Goal: Task Accomplishment & Management: Manage account settings

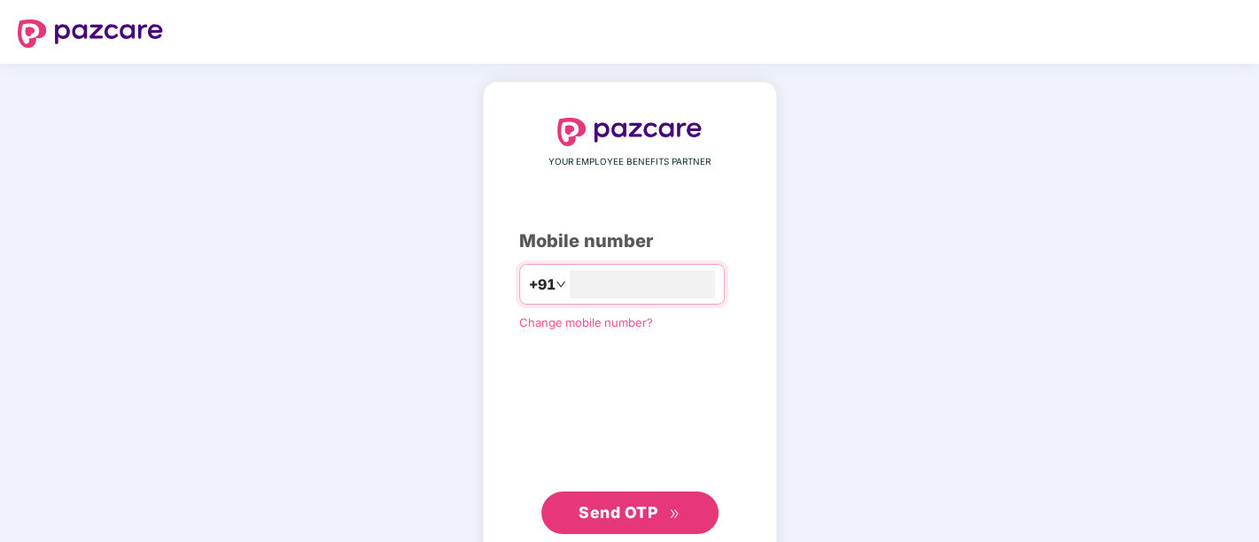
type input "**********"
click at [624, 505] on span "Send OTP" at bounding box center [617, 510] width 79 height 19
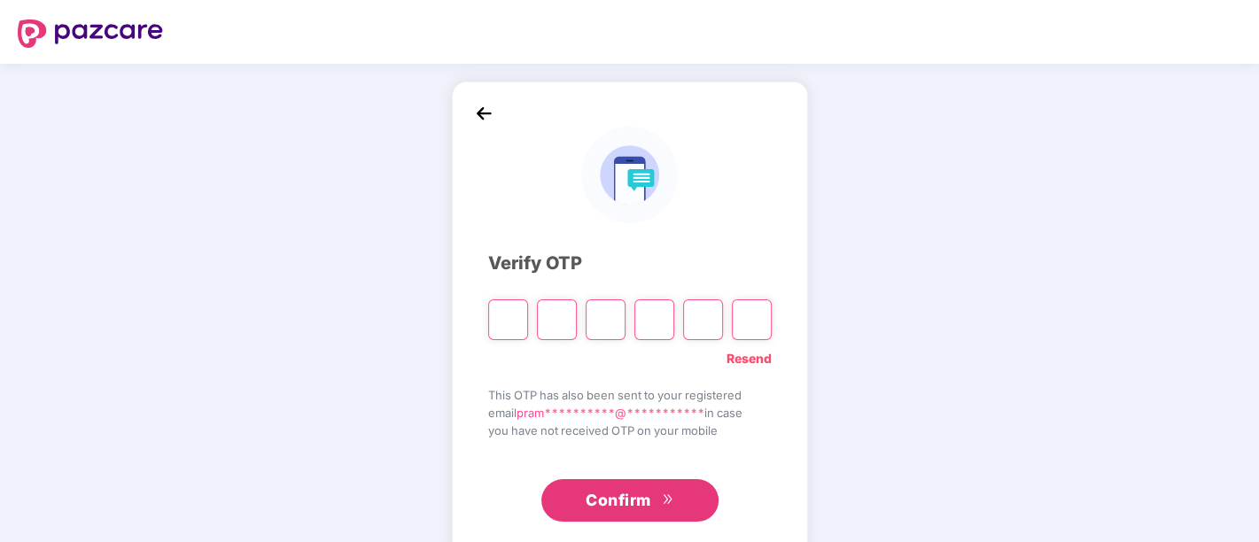
paste input "*"
type input "*"
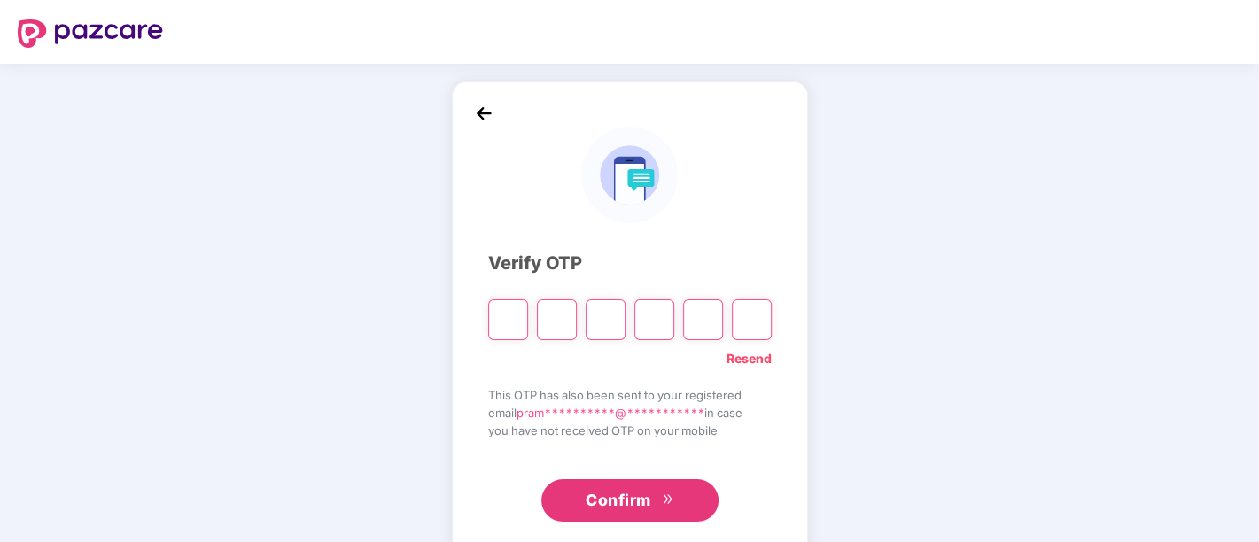
type input "*"
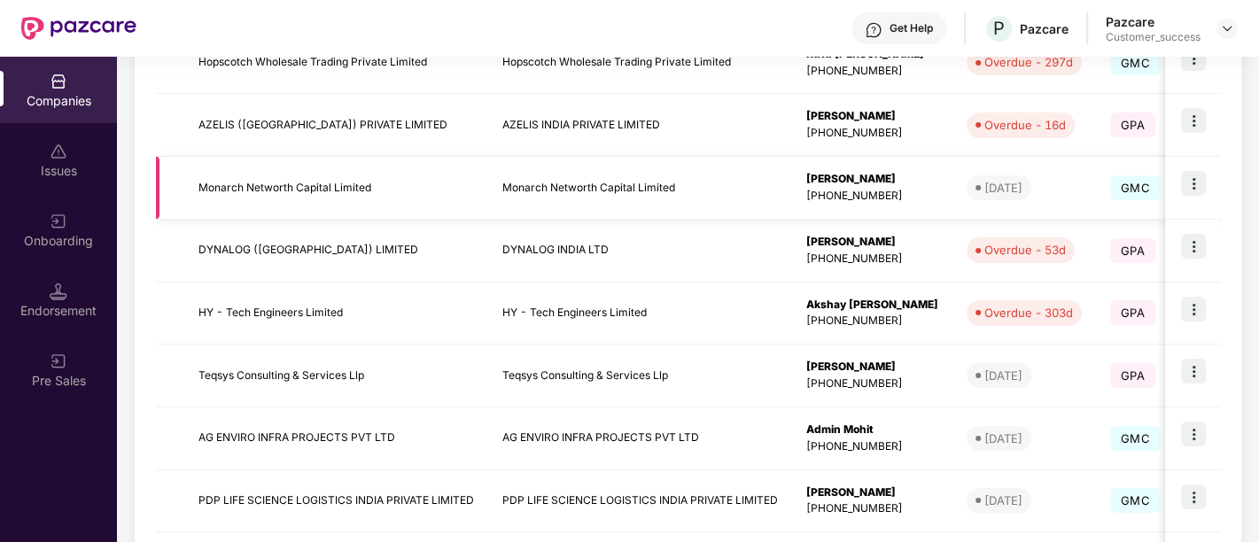
scroll to position [575, 0]
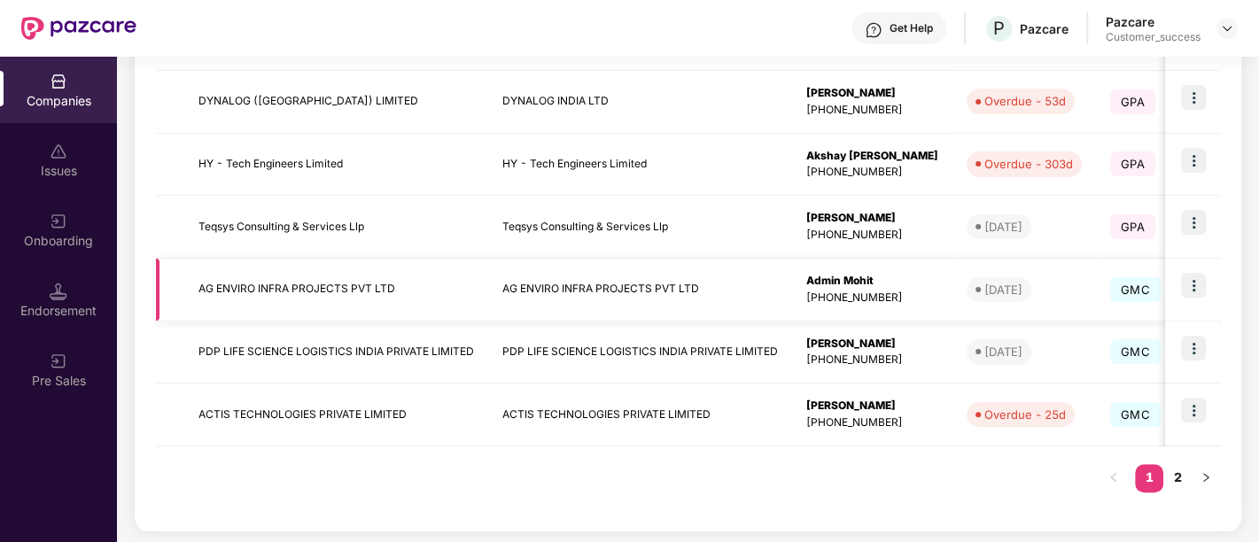
click at [1194, 279] on img at bounding box center [1193, 285] width 25 height 25
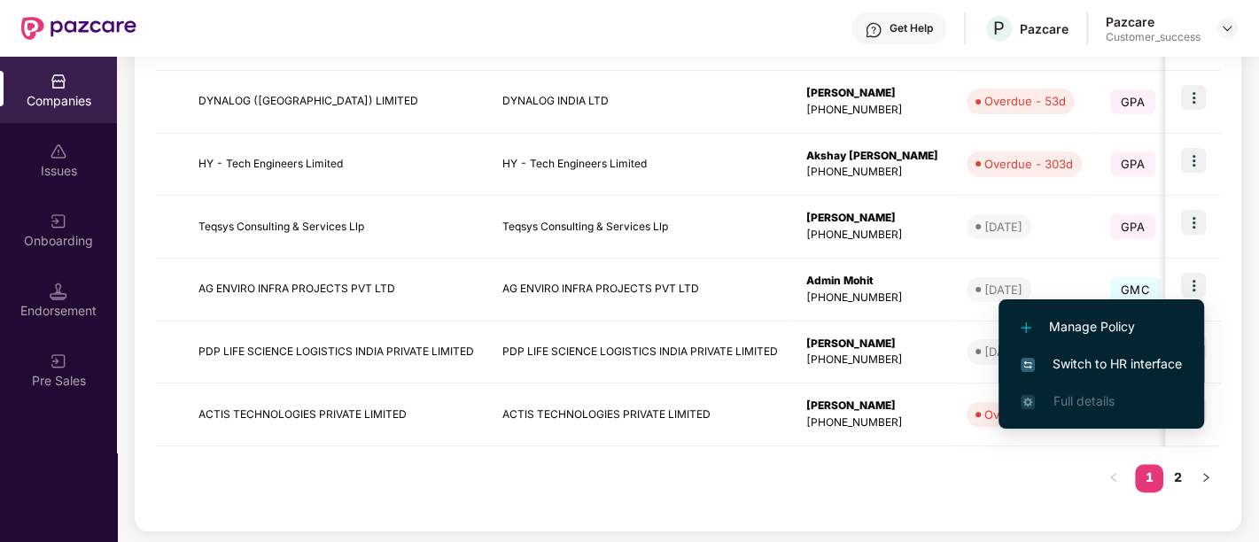
click at [1065, 365] on span "Switch to HR interface" at bounding box center [1100, 363] width 161 height 19
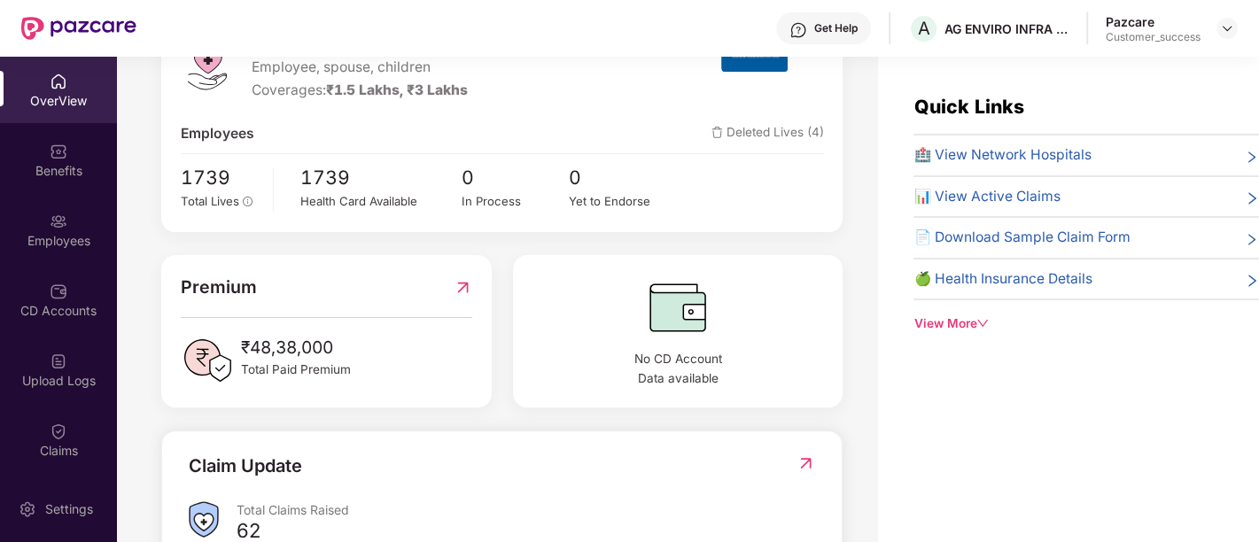
scroll to position [0, 0]
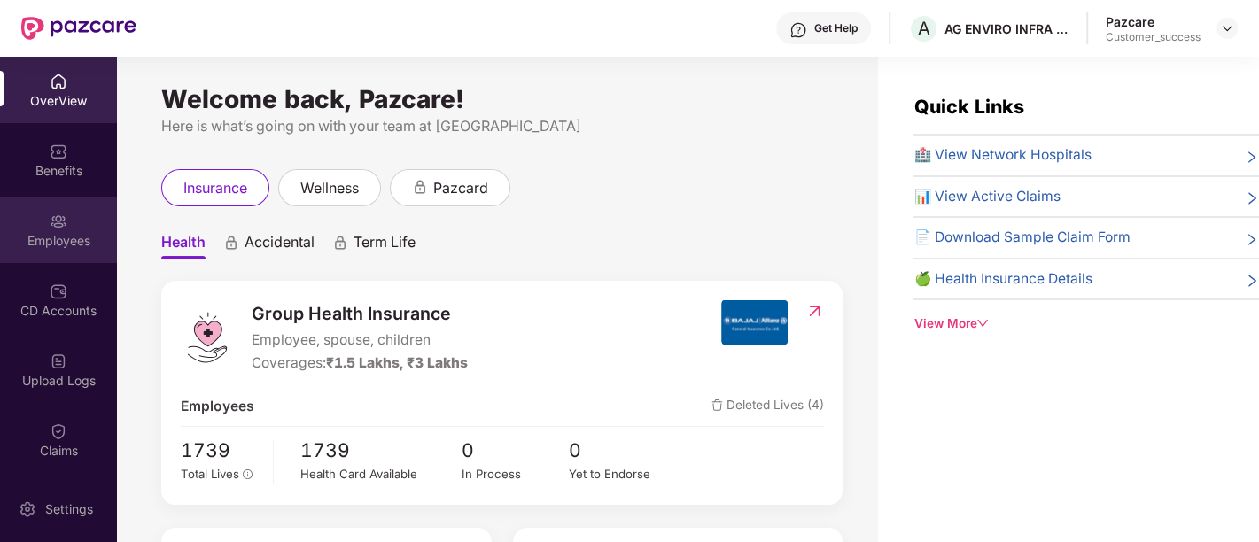
click at [51, 232] on div "Employees" at bounding box center [58, 241] width 117 height 18
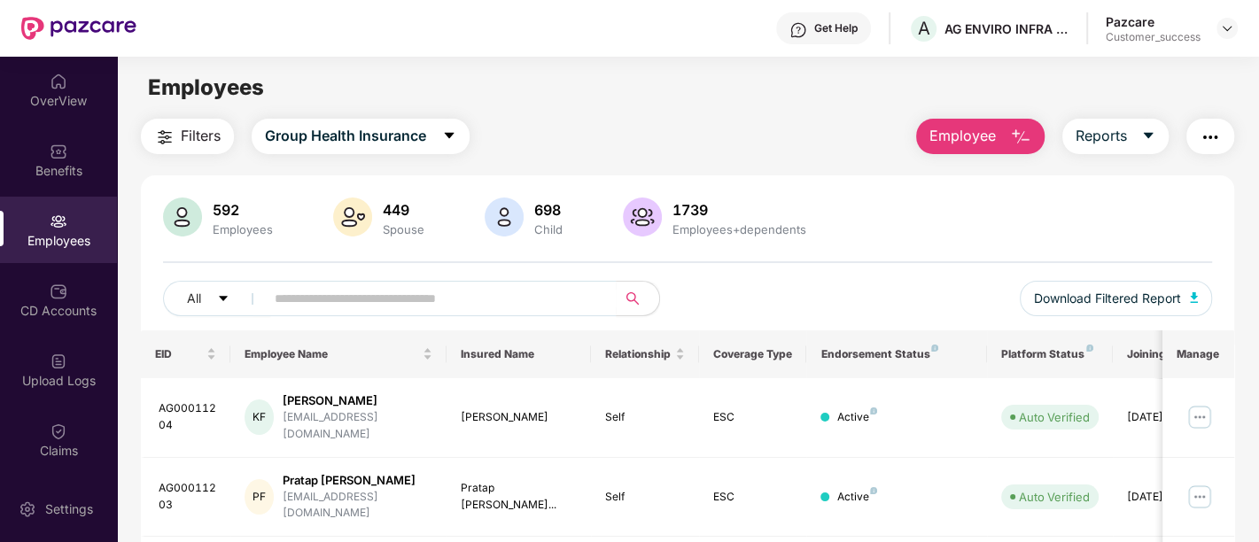
scroll to position [89, 0]
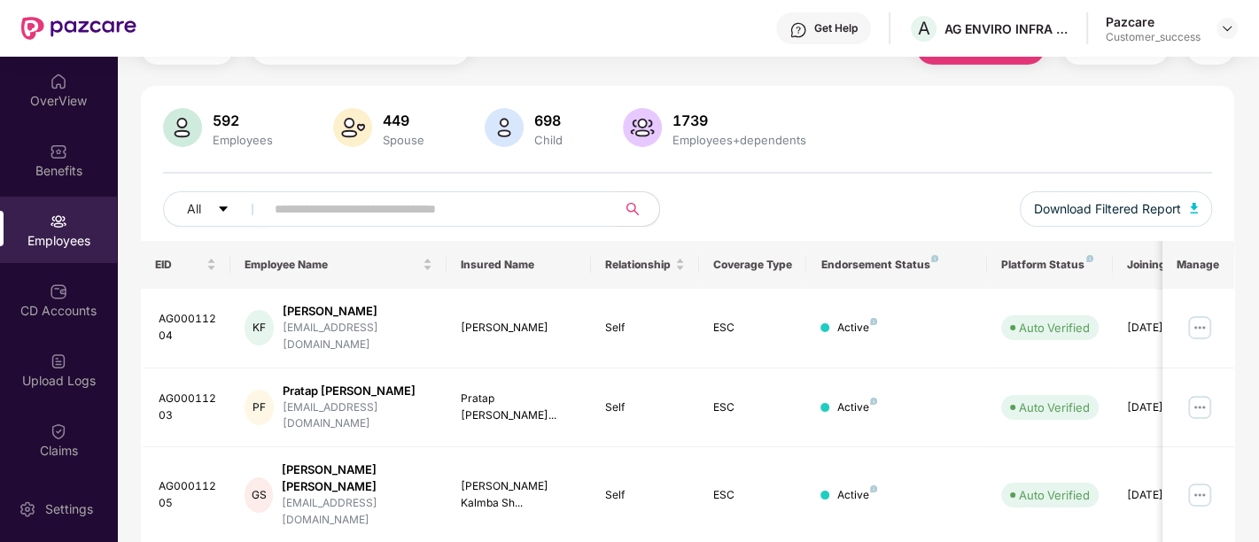
click at [418, 211] on input "text" at bounding box center [434, 209] width 318 height 27
type input "*"
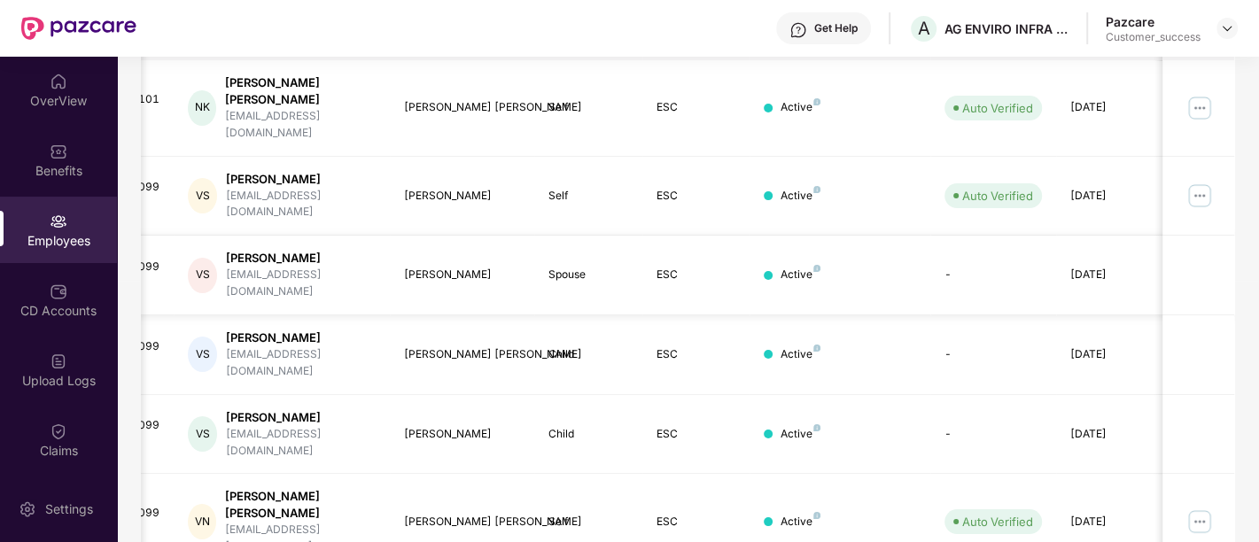
scroll to position [295, 0]
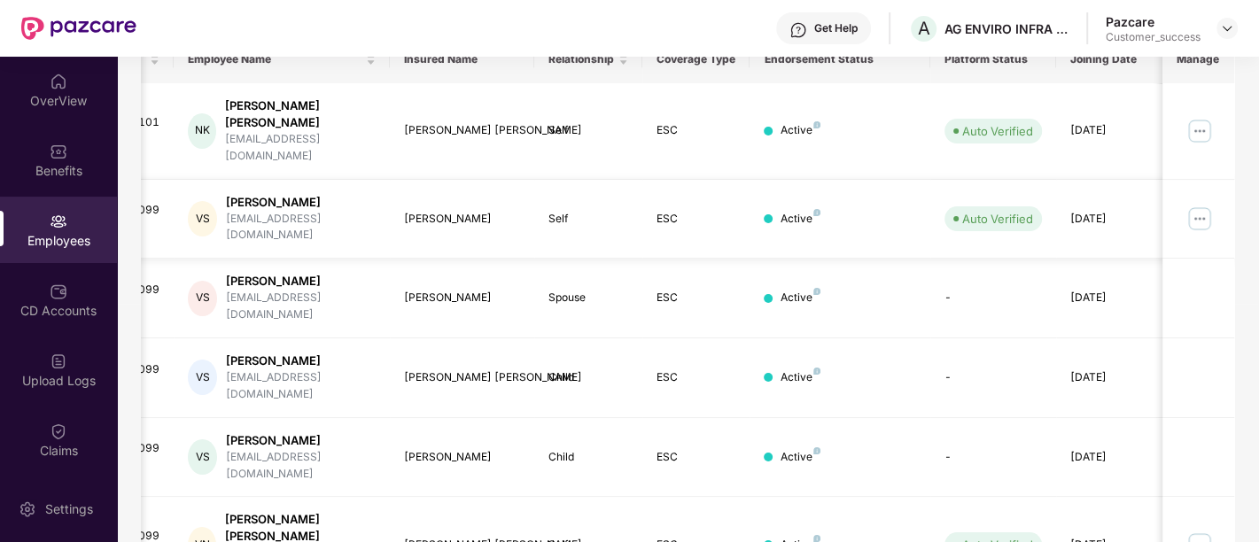
type input "*****"
click at [1201, 205] on img at bounding box center [1199, 219] width 28 height 28
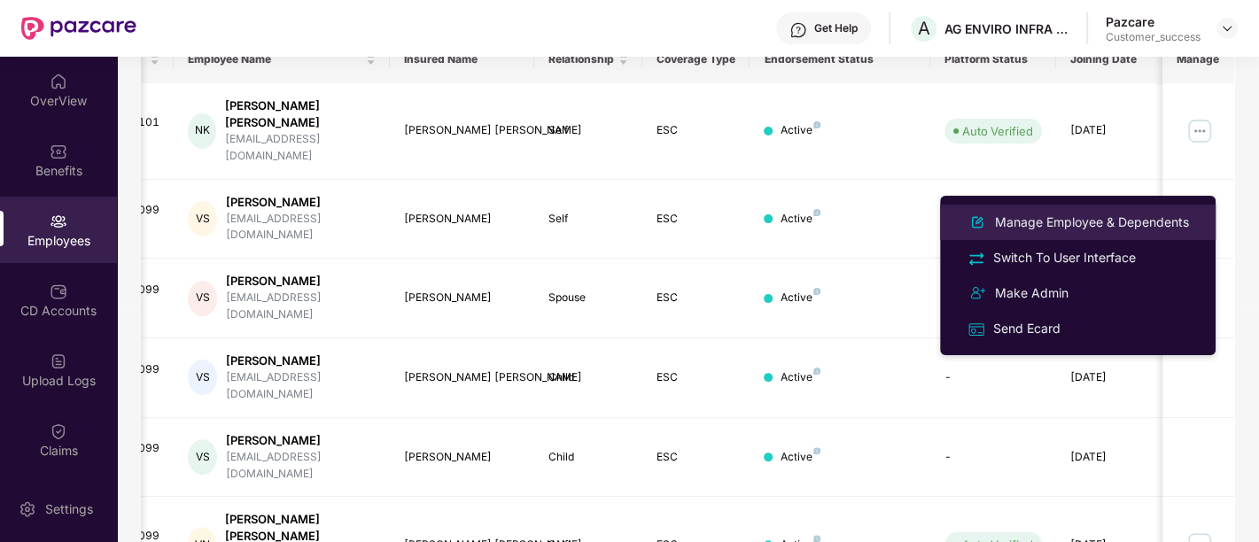
click at [1081, 226] on div "Manage Employee & Dependents" at bounding box center [1091, 222] width 201 height 19
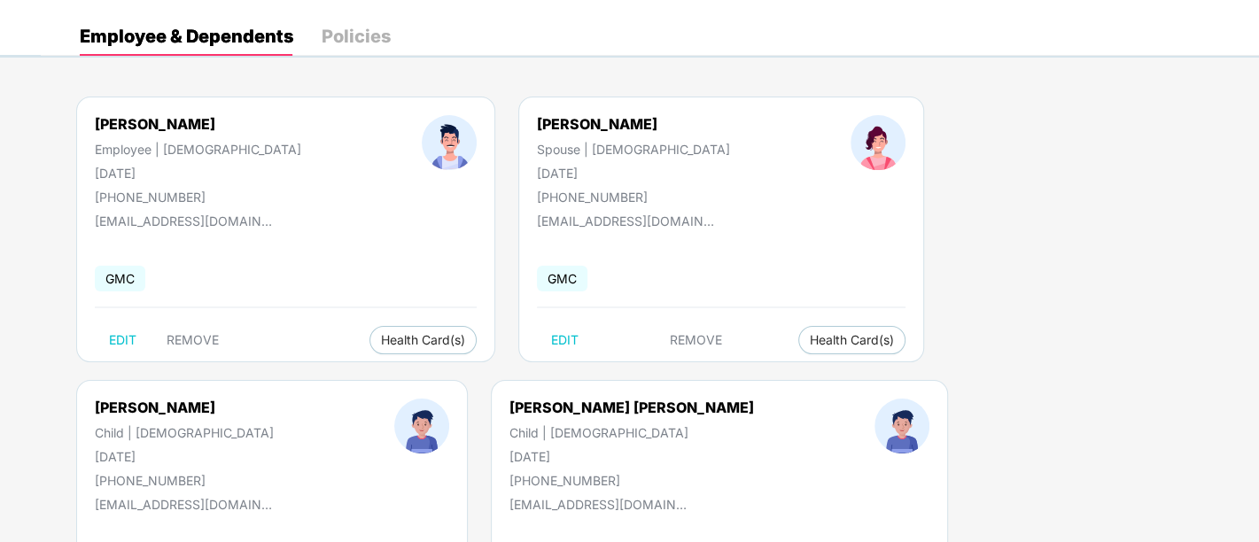
scroll to position [68, 0]
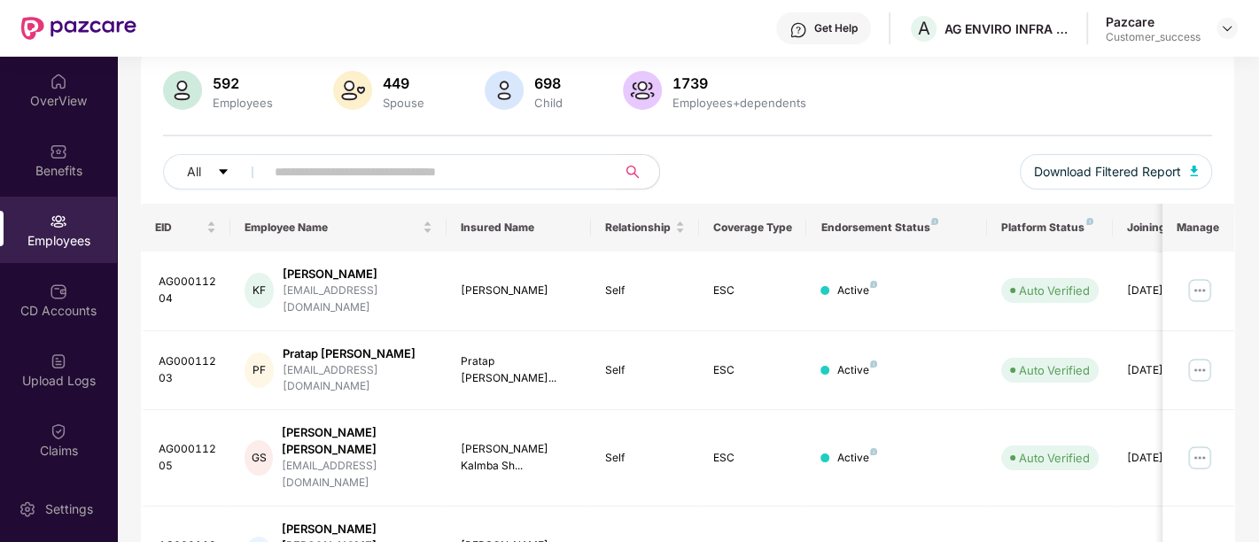
scroll to position [128, 0]
click at [457, 168] on input "text" at bounding box center [434, 171] width 318 height 27
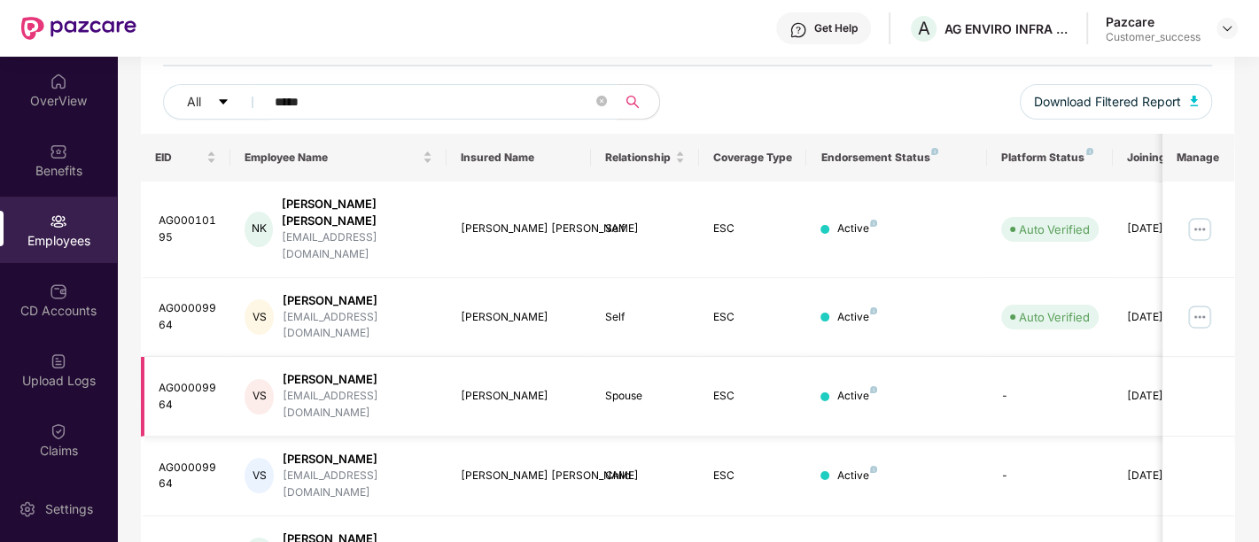
scroll to position [326, 0]
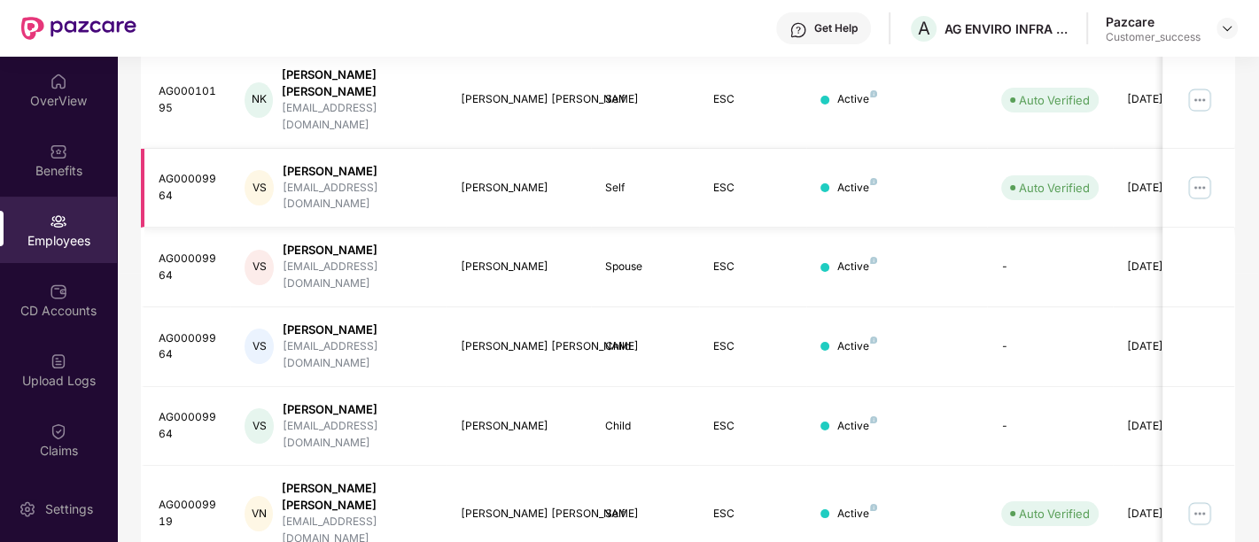
type input "*****"
click at [1197, 174] on img at bounding box center [1199, 188] width 28 height 28
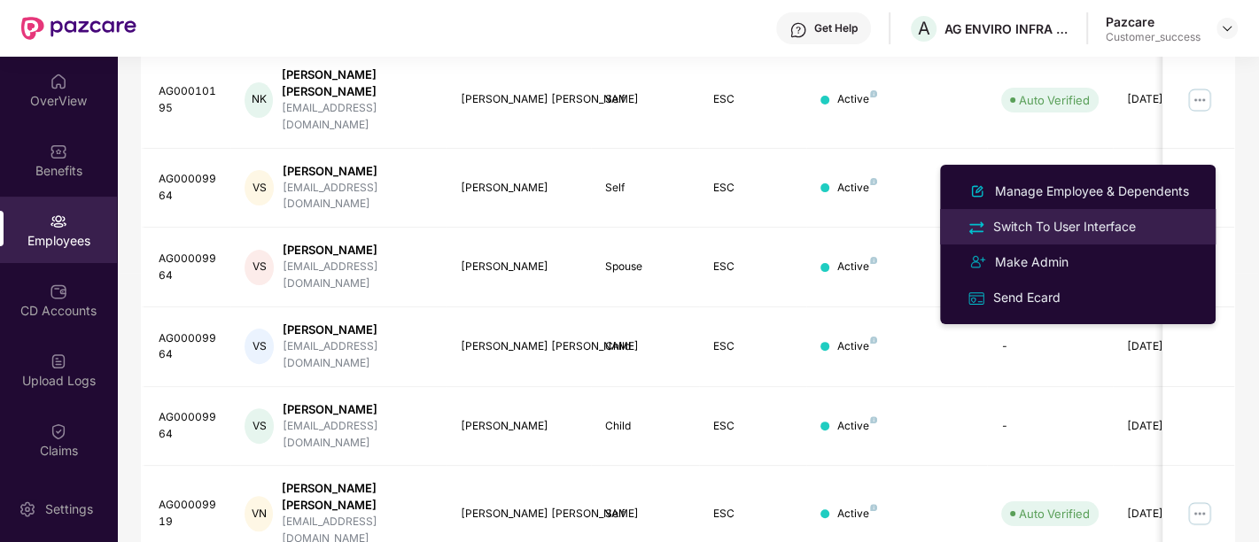
click at [1109, 239] on li "Switch To User Interface" at bounding box center [1077, 226] width 275 height 35
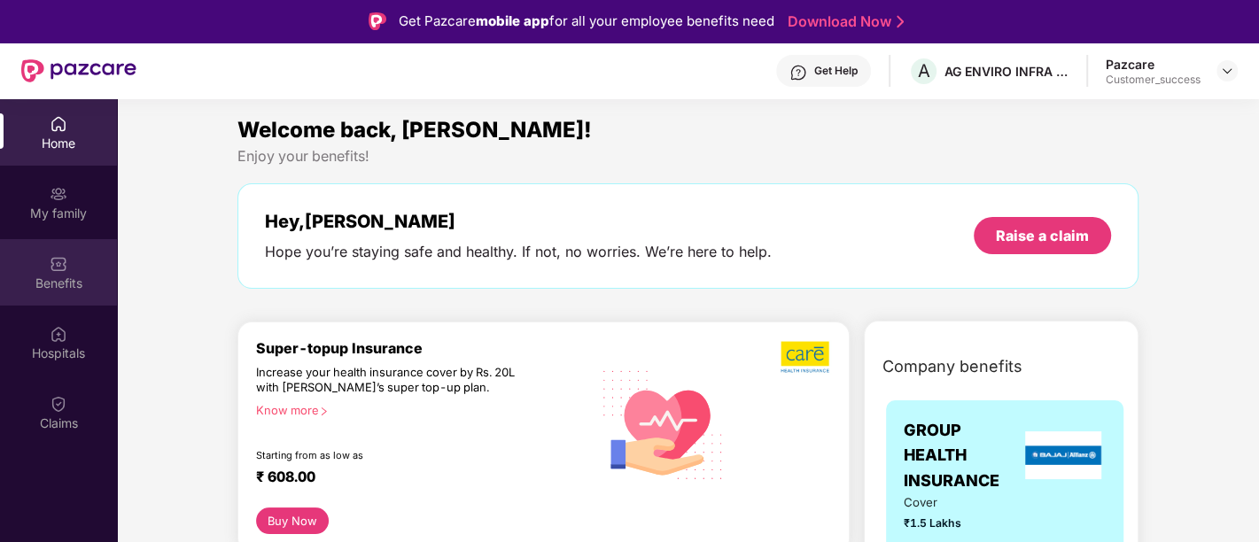
click at [67, 273] on div "Benefits" at bounding box center [58, 272] width 117 height 66
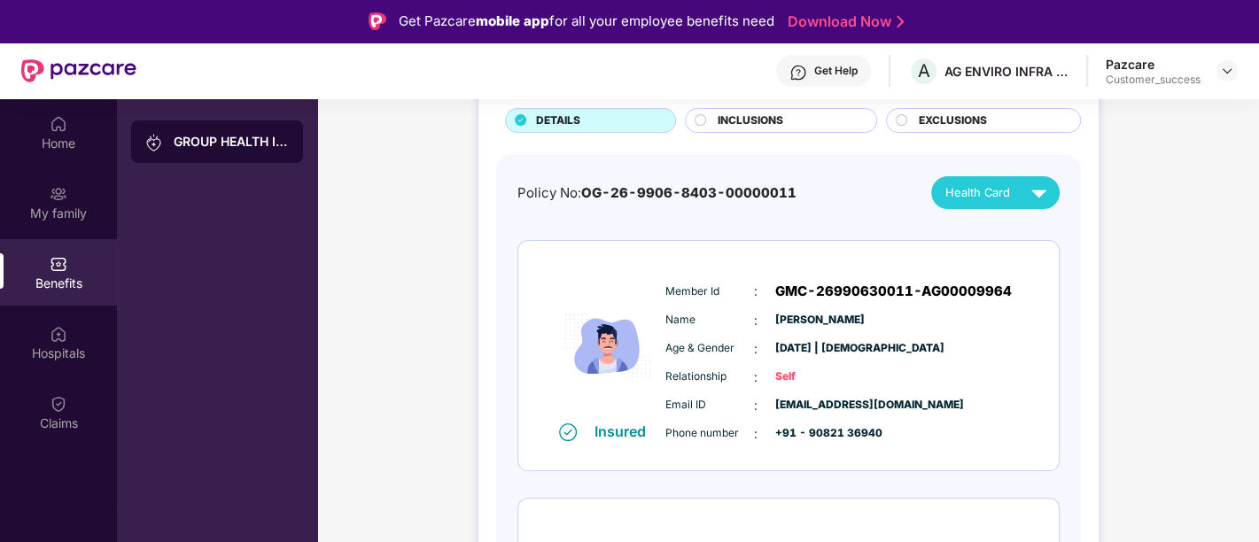
scroll to position [143, 0]
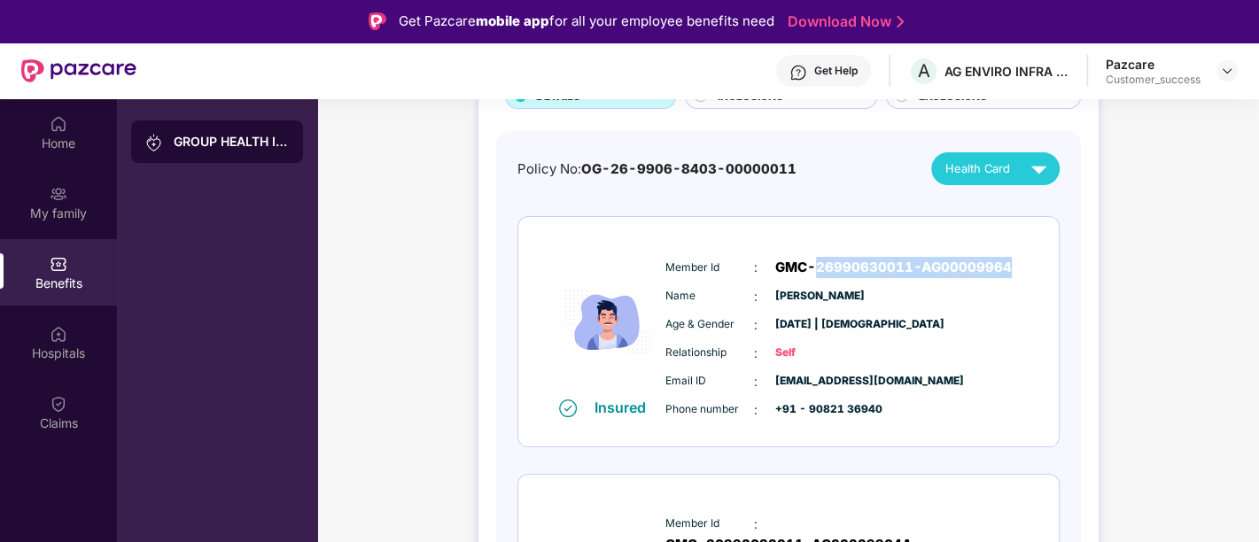
drag, startPoint x: 1010, startPoint y: 262, endPoint x: 812, endPoint y: 259, distance: 197.5
click at [812, 259] on div "Member Id : GMC-26990630011-AG00009964" at bounding box center [841, 267] width 352 height 21
copy span "26990630011-AG00009964"
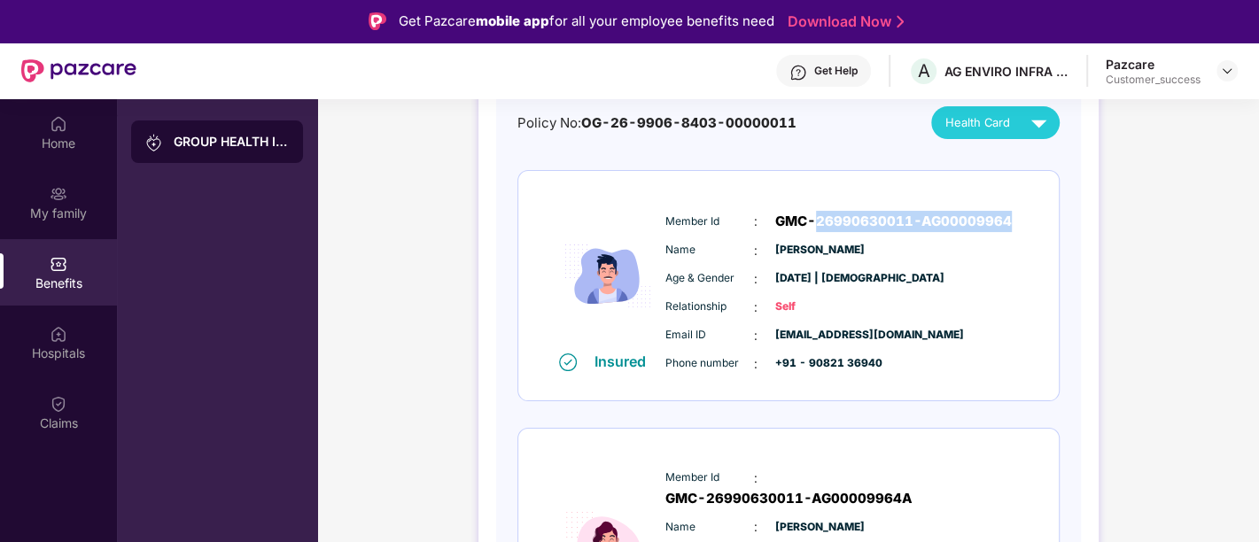
scroll to position [202, 0]
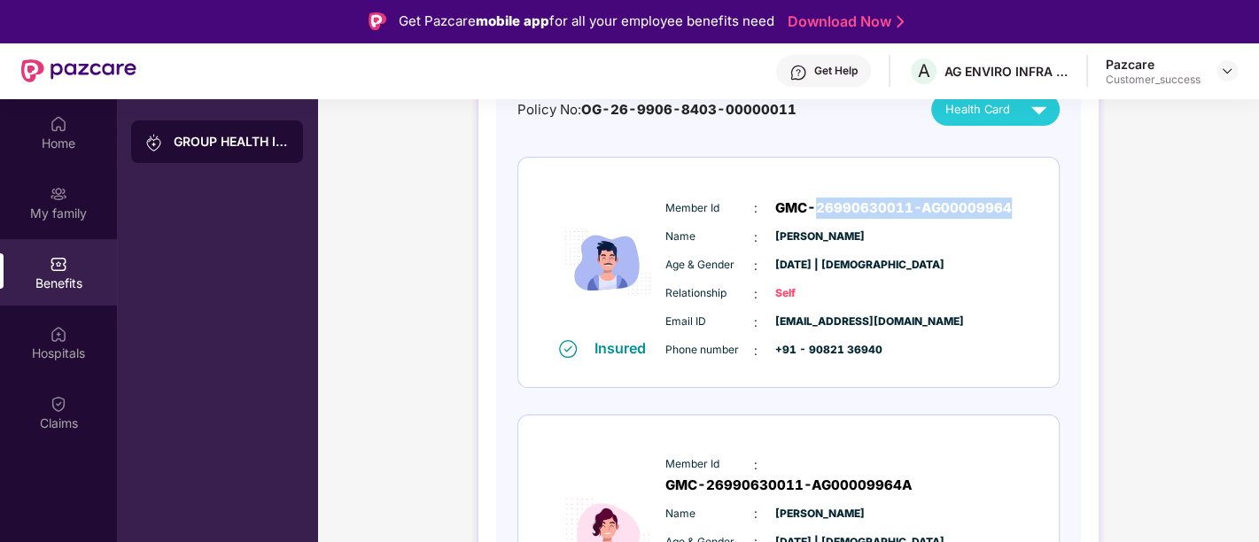
copy span "26990630011-AG00009964"
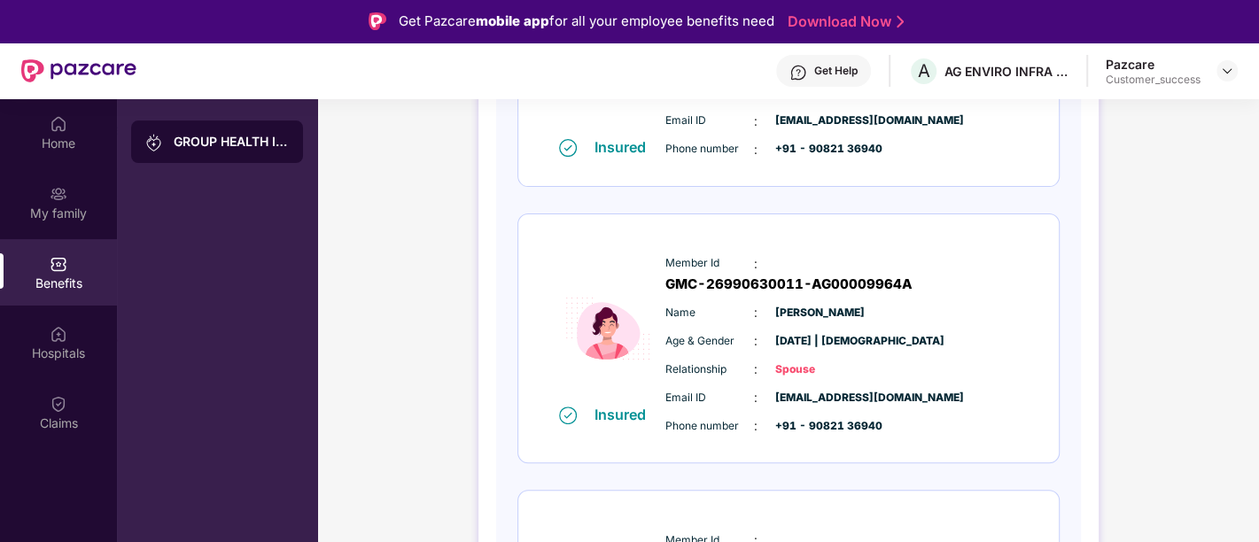
scroll to position [401, 0]
click at [813, 275] on span "GMC-26990630011-AG00009964A" at bounding box center [788, 285] width 247 height 21
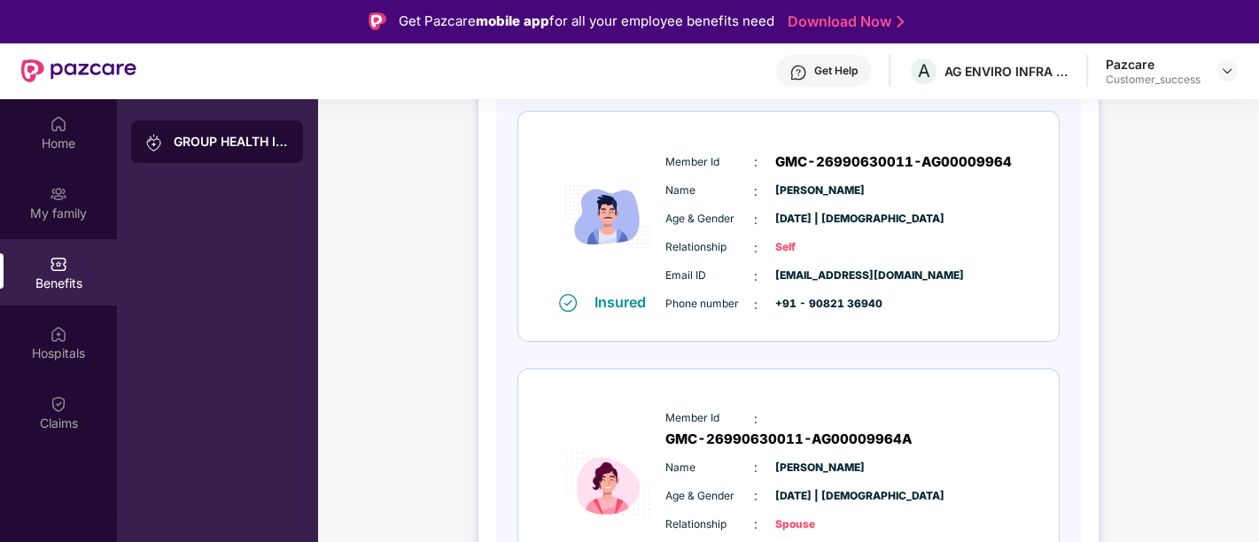
scroll to position [247, 0]
drag, startPoint x: 1010, startPoint y: 157, endPoint x: 817, endPoint y: 163, distance: 193.2
click at [817, 163] on div "Member Id : GMC-26990630011-AG00009964" at bounding box center [841, 162] width 352 height 21
copy span "26990630011-AG00009964"
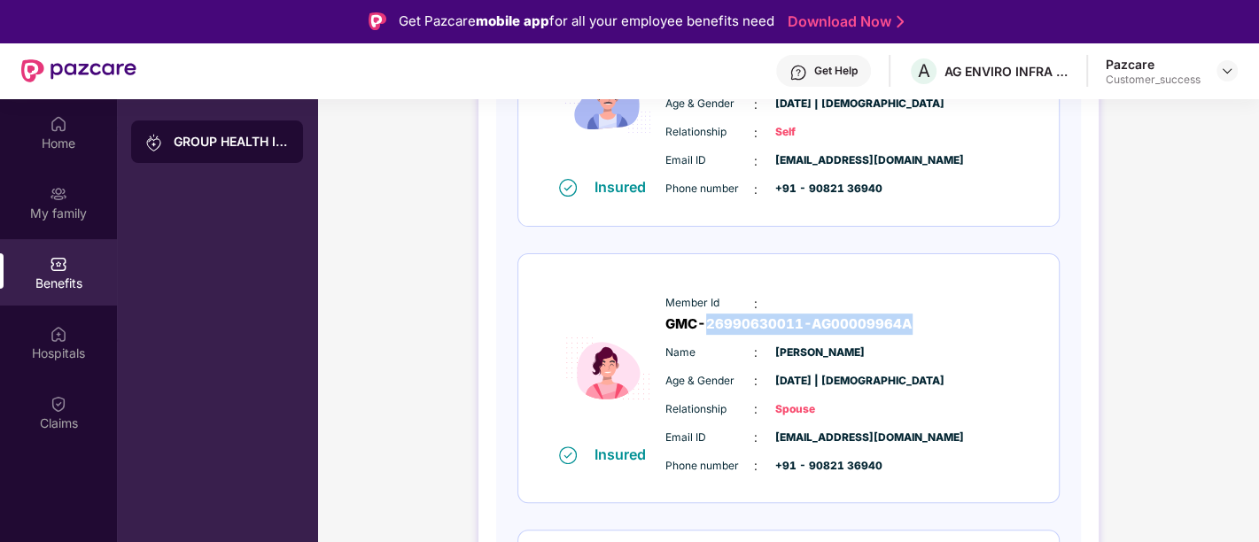
drag, startPoint x: 815, startPoint y: 299, endPoint x: 1017, endPoint y: 302, distance: 201.9
click at [1017, 302] on div "Member Id : GMC-26990630011-AG00009964A Name : [PERSON_NAME] Age & Gender : [DA…" at bounding box center [841, 385] width 360 height 200
copy span "26990630011-AG00009964A"
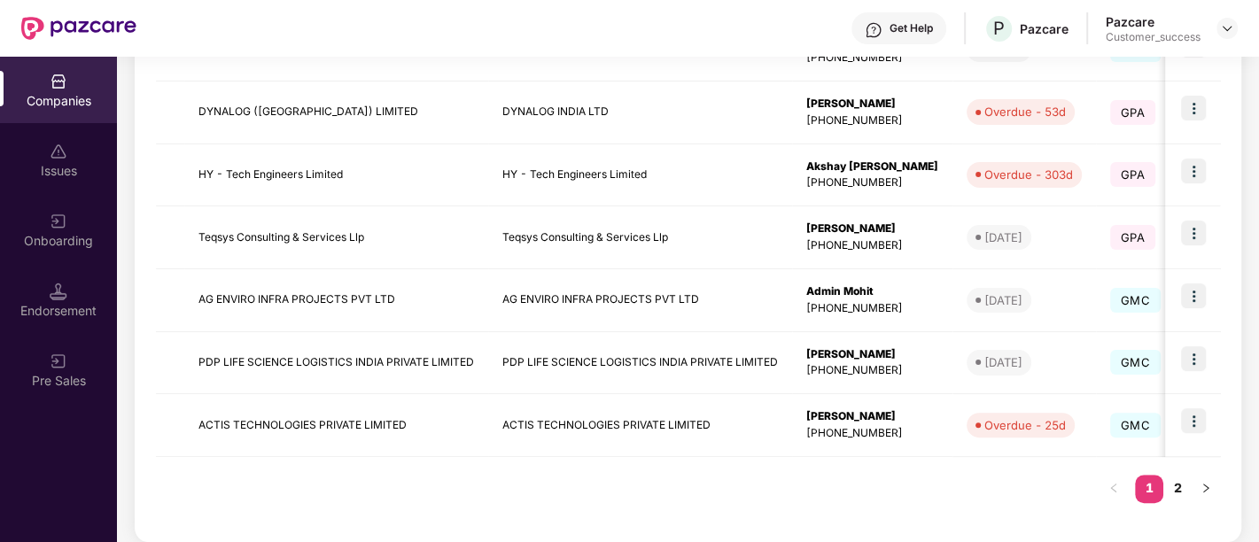
scroll to position [575, 0]
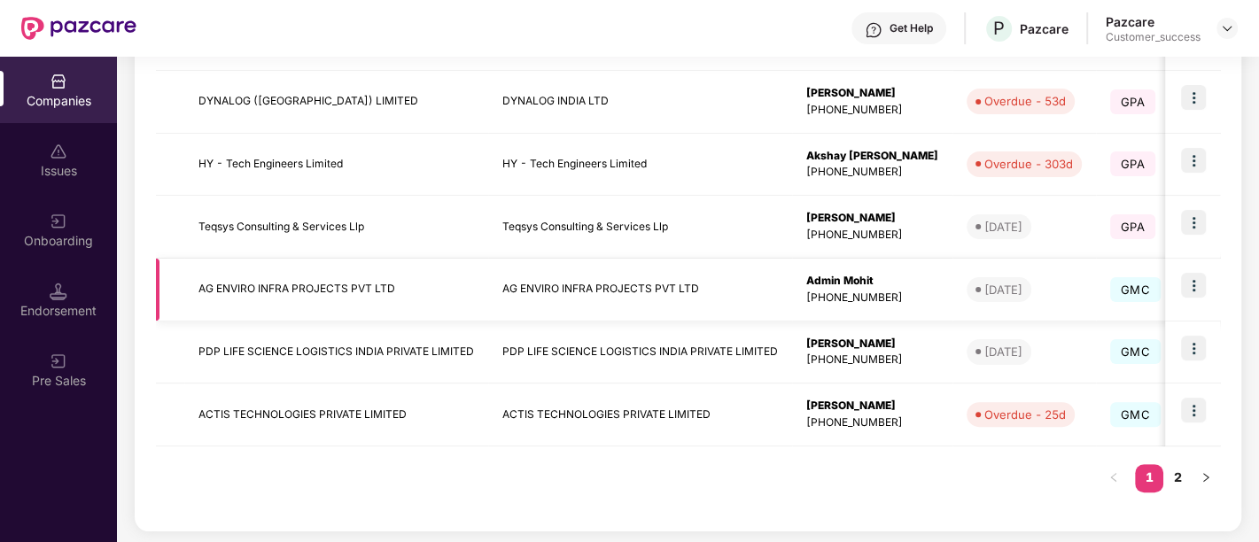
click at [1194, 280] on img at bounding box center [1193, 285] width 25 height 25
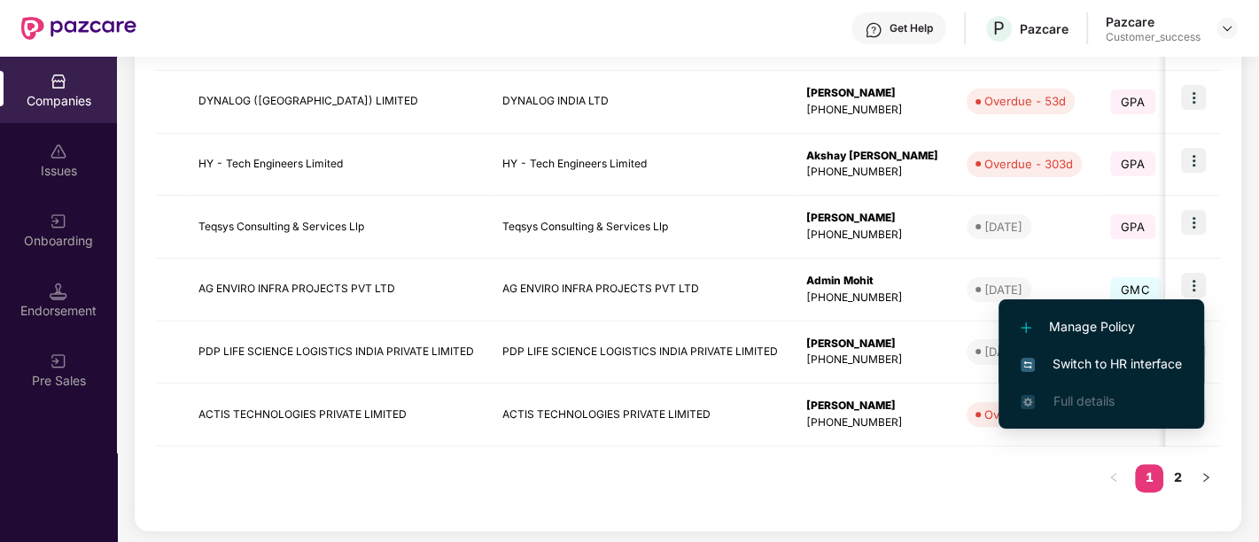
click at [1064, 359] on span "Switch to HR interface" at bounding box center [1100, 363] width 161 height 19
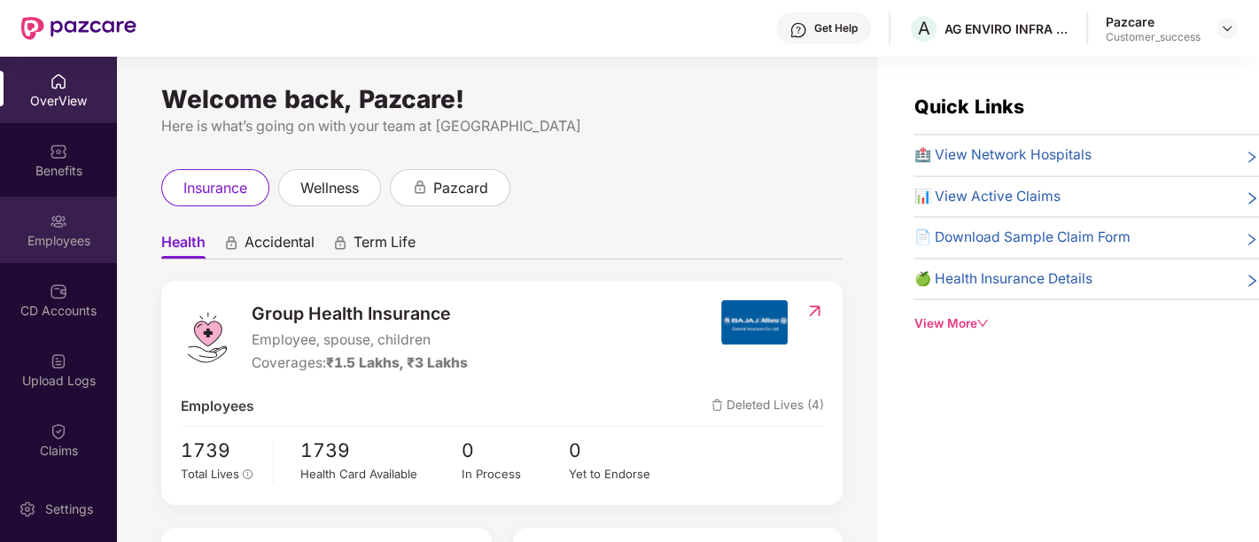
click at [80, 236] on div "Employees" at bounding box center [58, 241] width 117 height 18
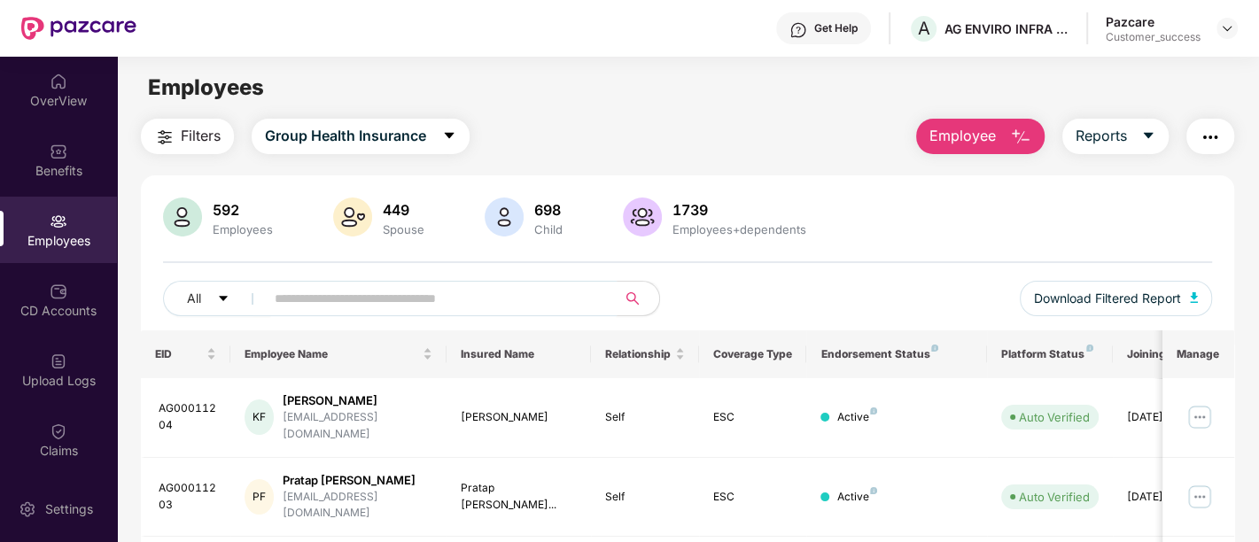
click at [478, 297] on input "text" at bounding box center [434, 298] width 318 height 27
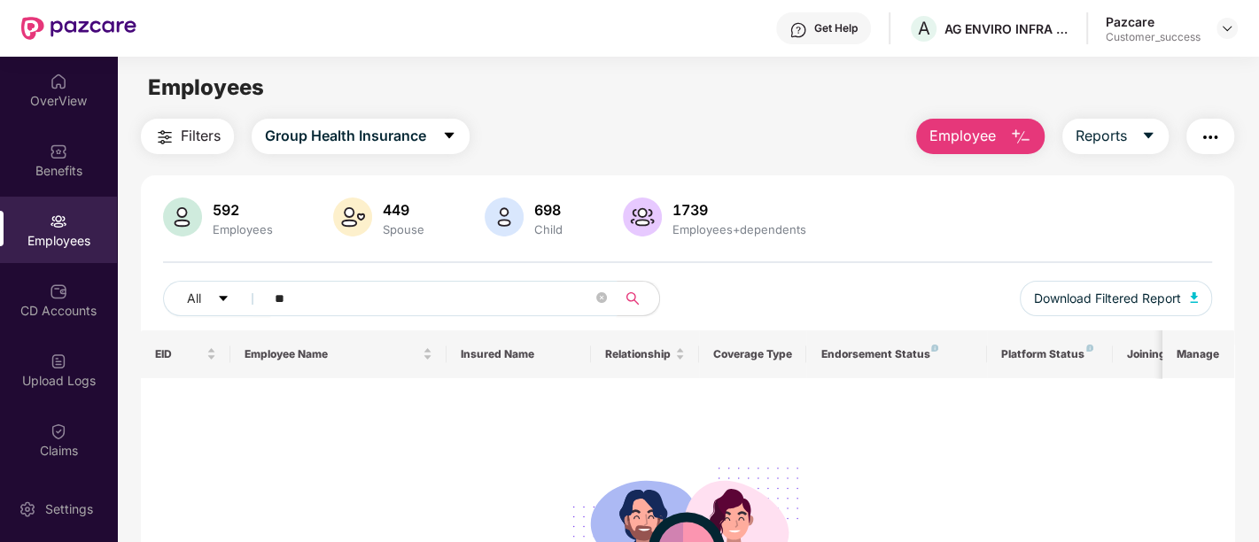
type input "*"
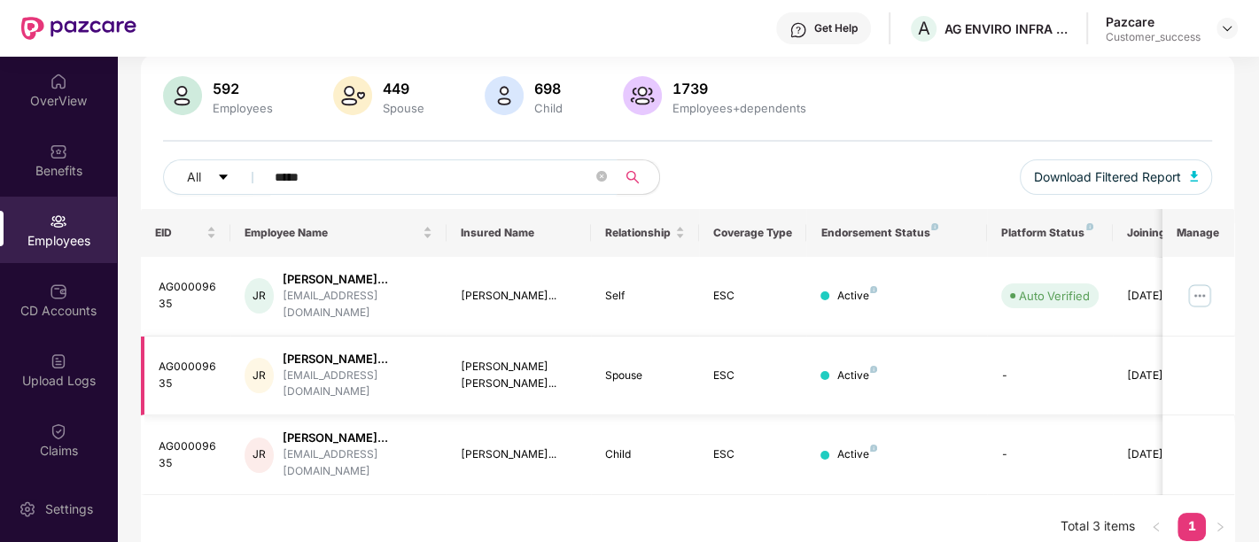
scroll to position [125, 0]
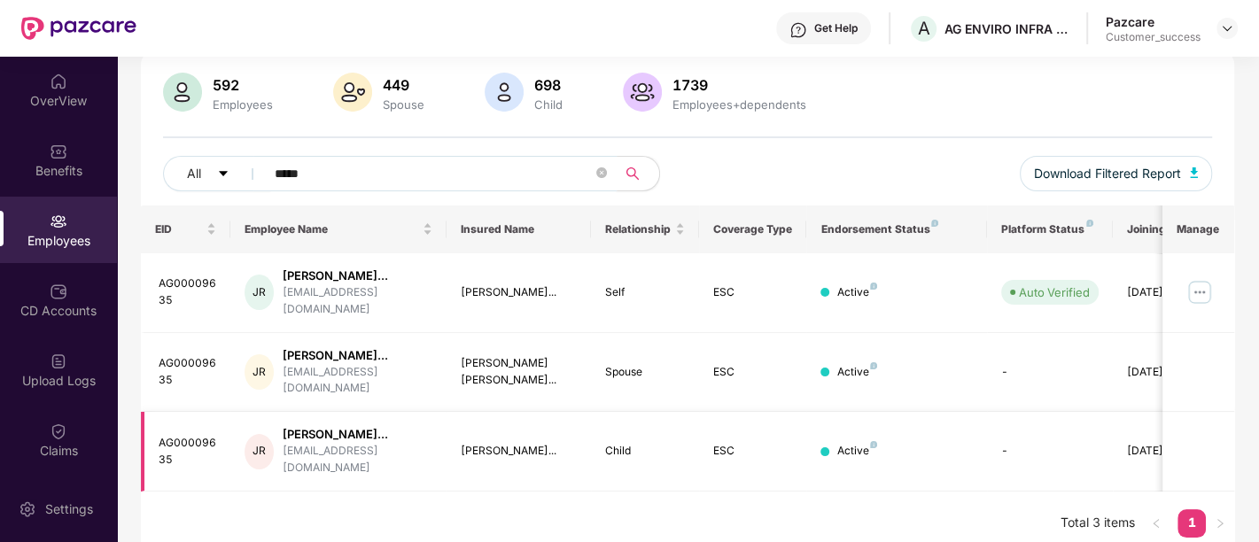
type input "*****"
click at [1192, 288] on img at bounding box center [1199, 292] width 28 height 28
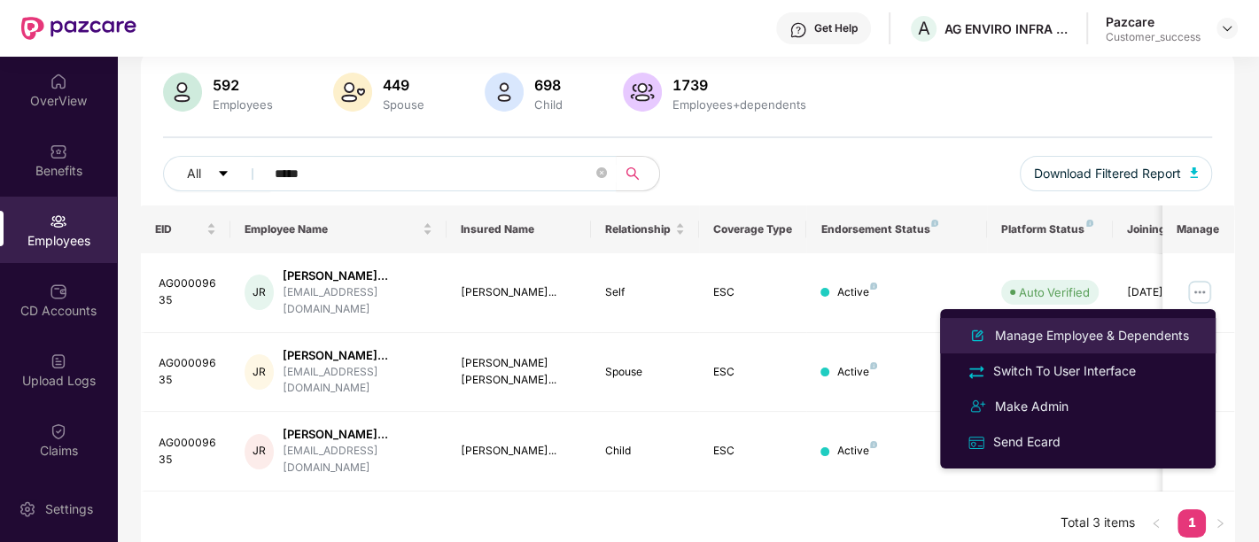
click at [1041, 337] on div "Manage Employee & Dependents" at bounding box center [1091, 335] width 201 height 19
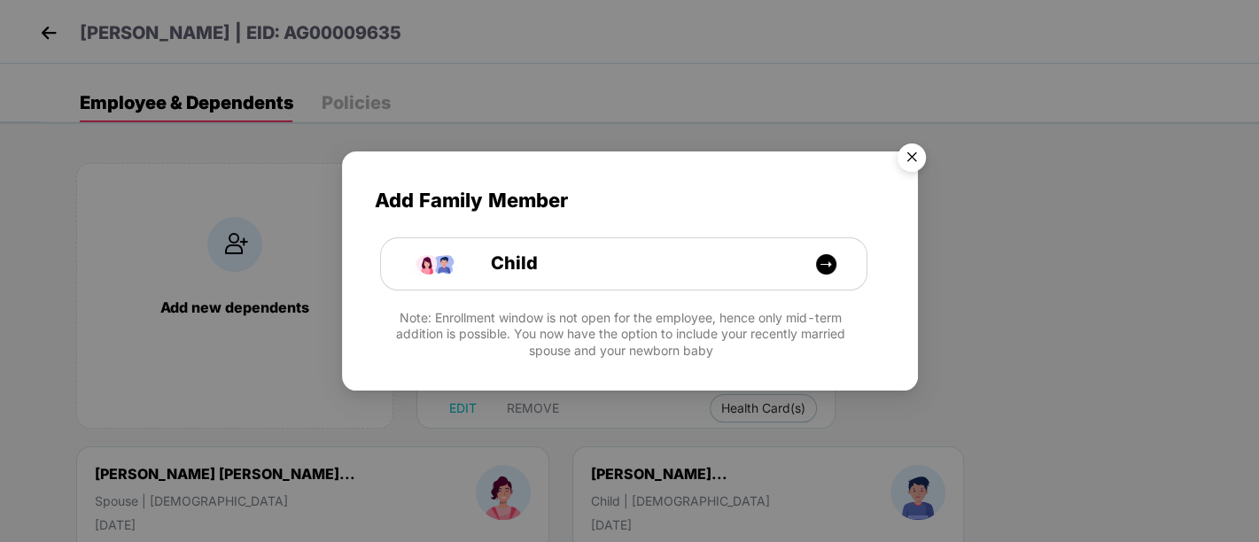
click at [905, 159] on img "Close" at bounding box center [912, 161] width 50 height 50
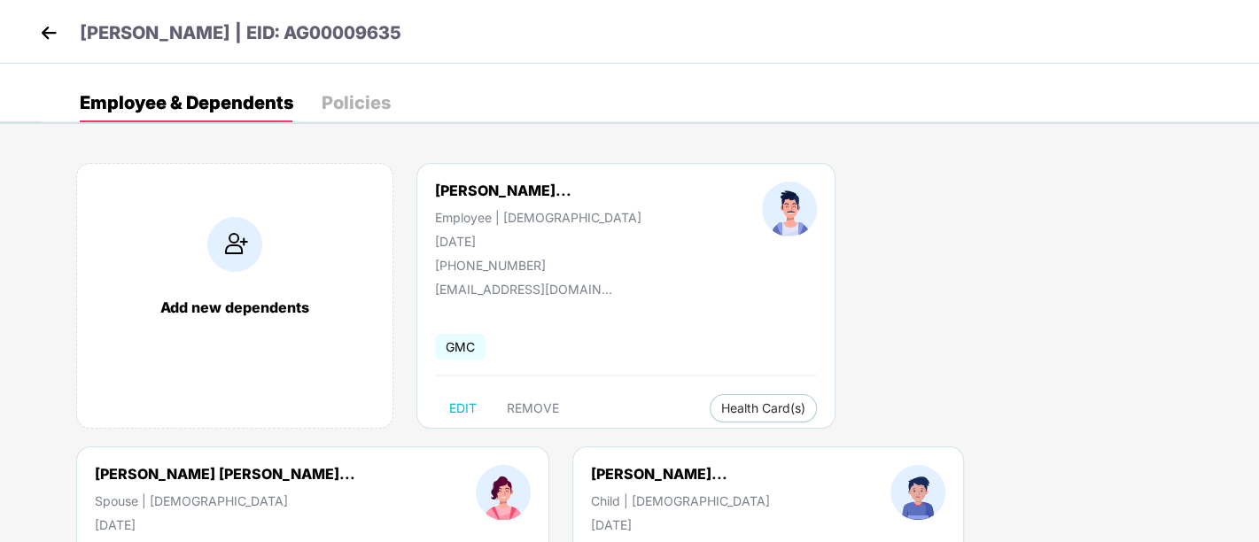
select select "******"
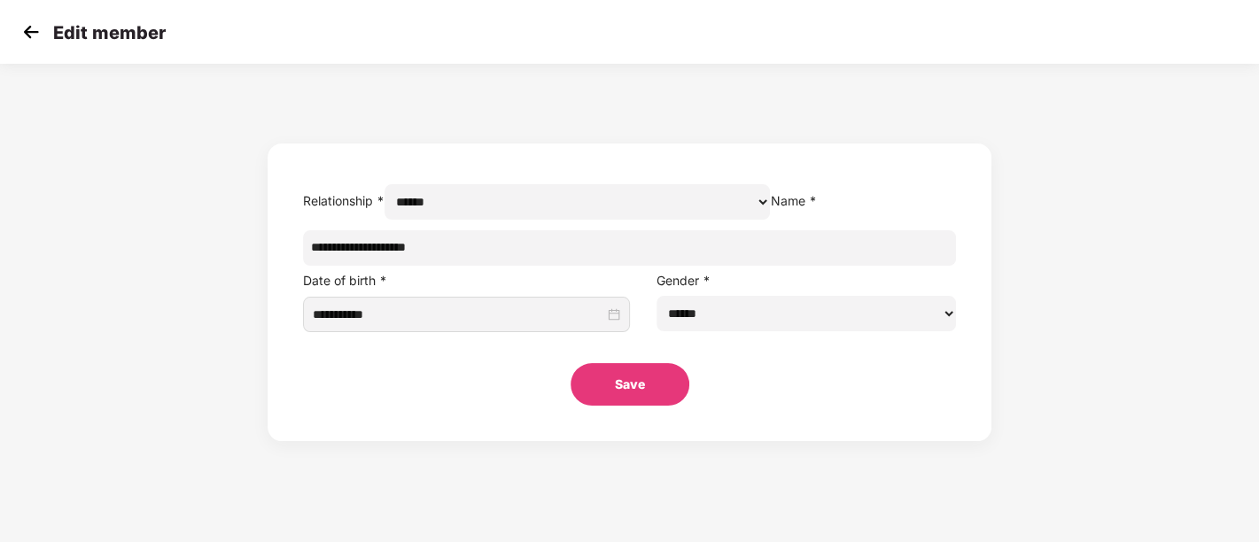
click at [670, 266] on input "**********" at bounding box center [630, 247] width 654 height 35
type input "**********"
click at [643, 406] on button "Save" at bounding box center [629, 384] width 119 height 43
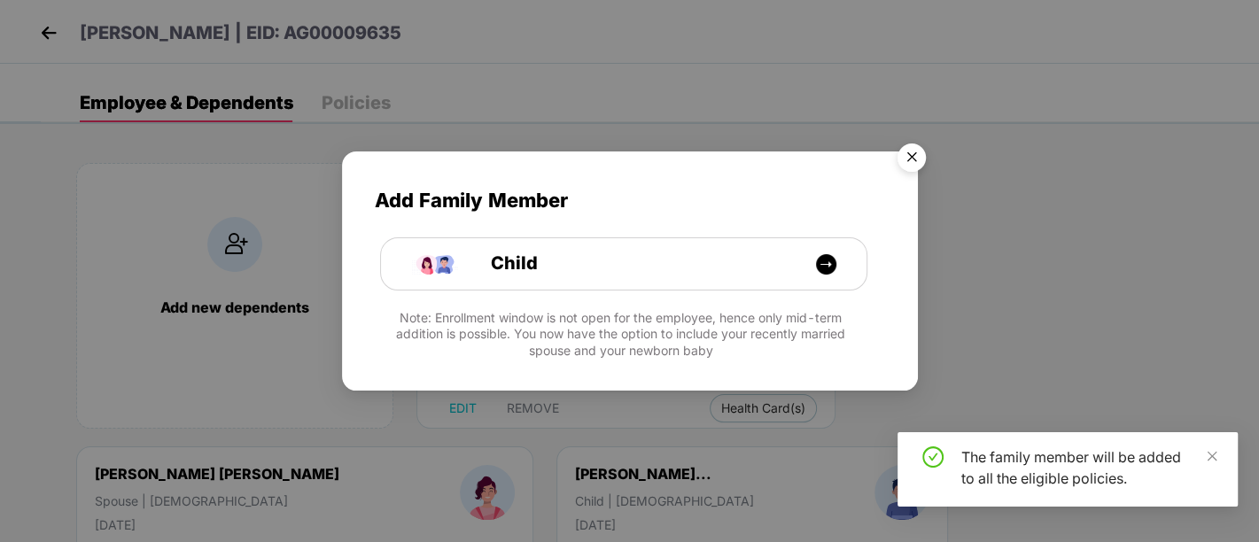
click at [909, 158] on img "Close" at bounding box center [912, 161] width 50 height 50
